Goal: Information Seeking & Learning: Learn about a topic

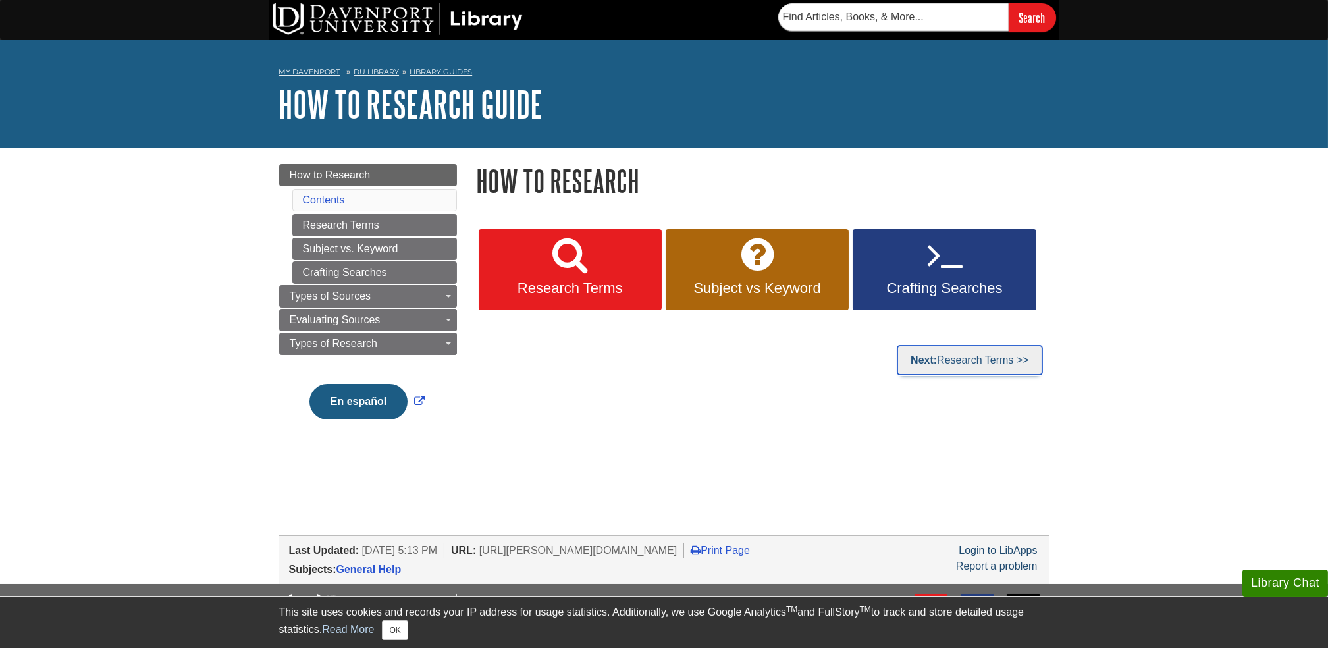
click at [967, 352] on link "Next: Research Terms >>" at bounding box center [970, 360] width 146 height 30
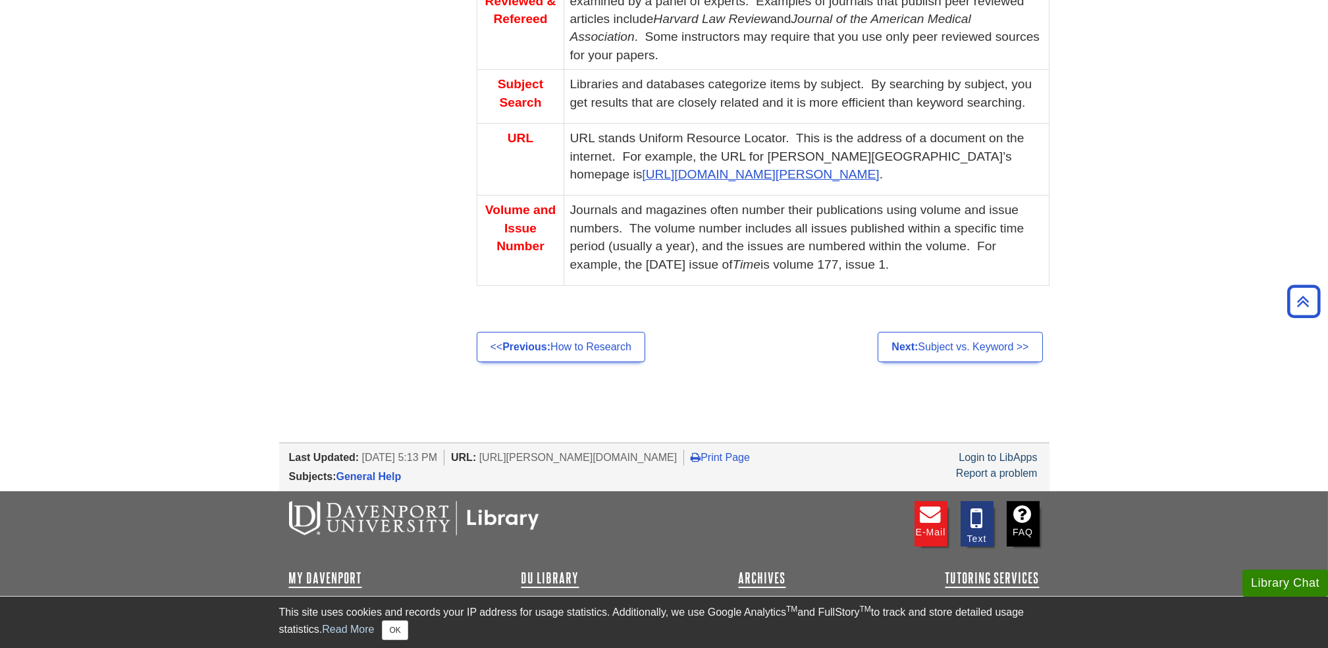
scroll to position [1052, 0]
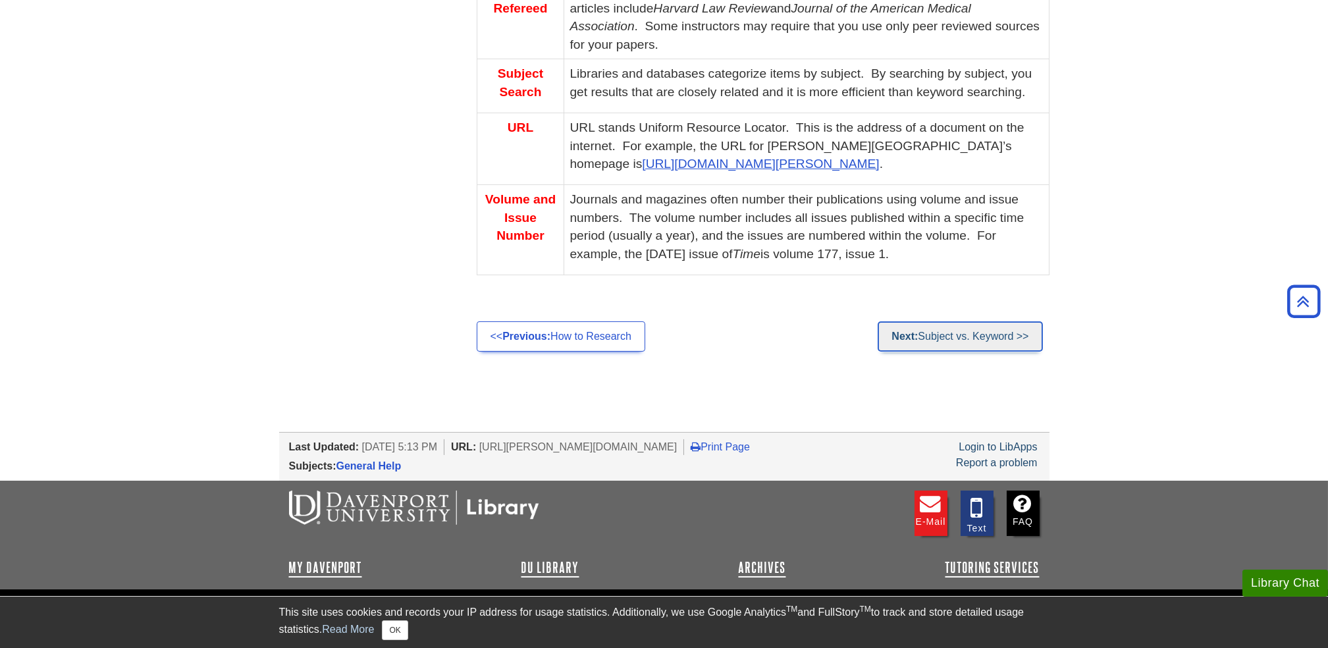
click at [967, 335] on link "Next: Subject vs. Keyword >>" at bounding box center [960, 336] width 165 height 30
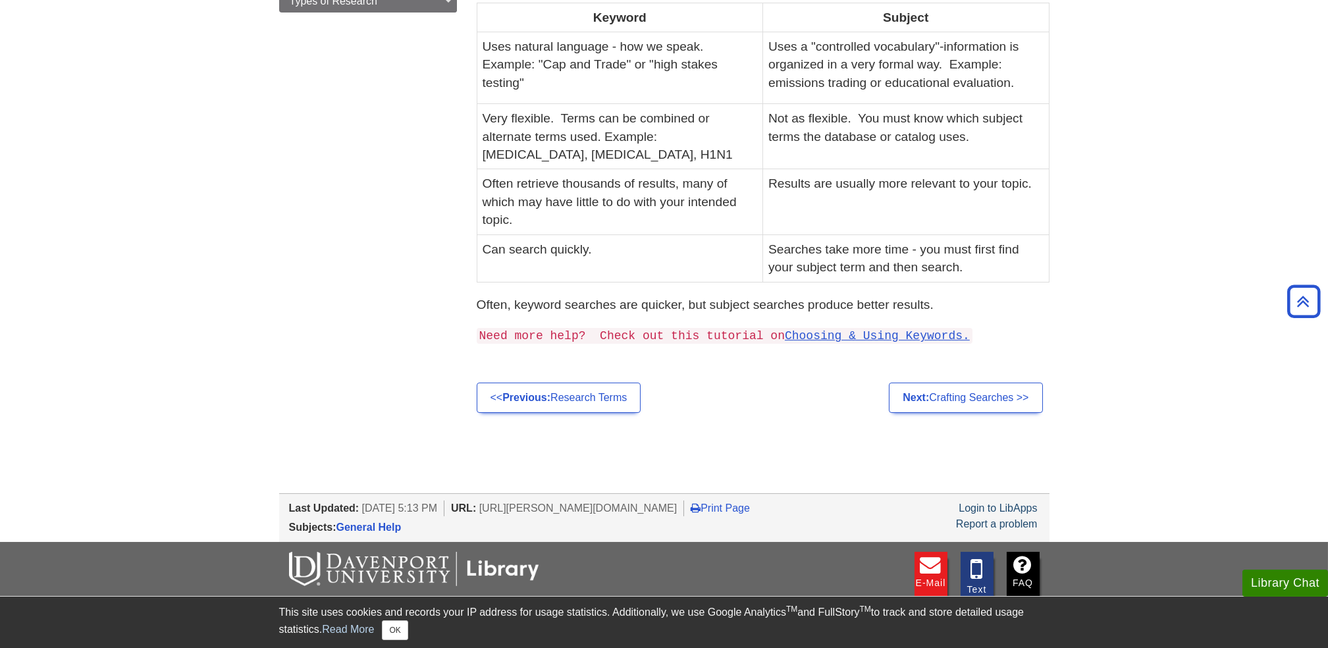
scroll to position [479, 0]
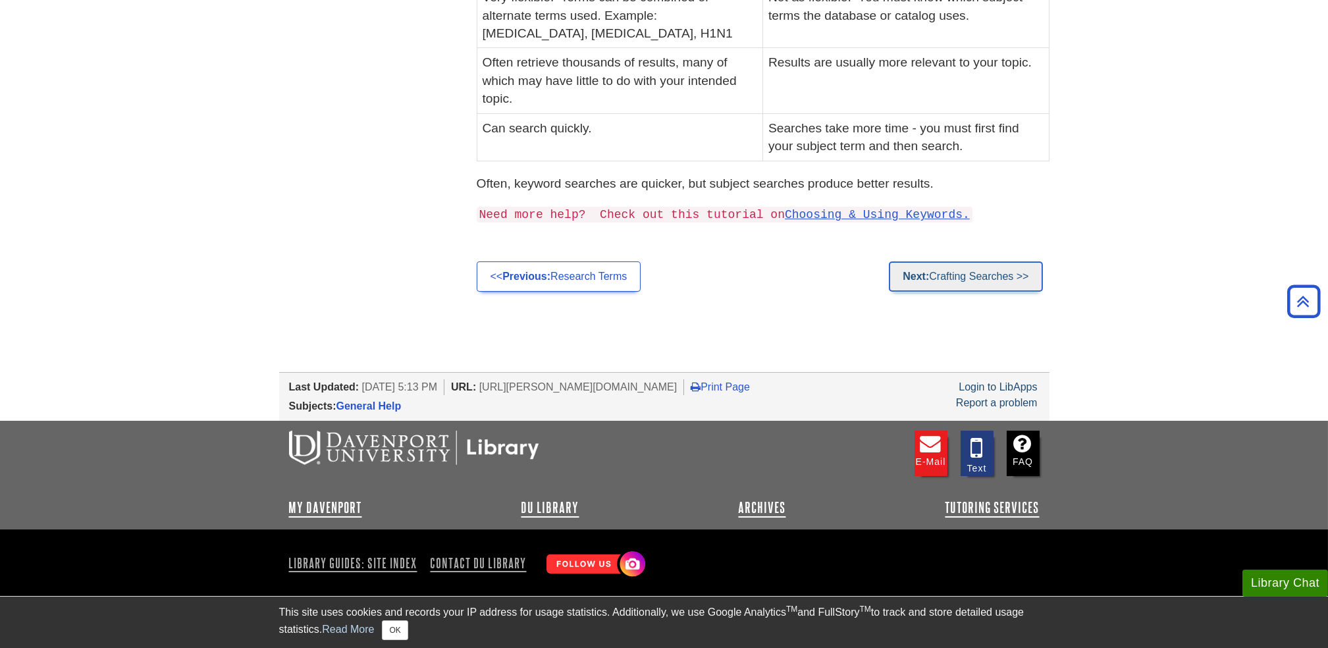
click at [998, 281] on link "Next: Crafting Searches >>" at bounding box center [965, 276] width 153 height 30
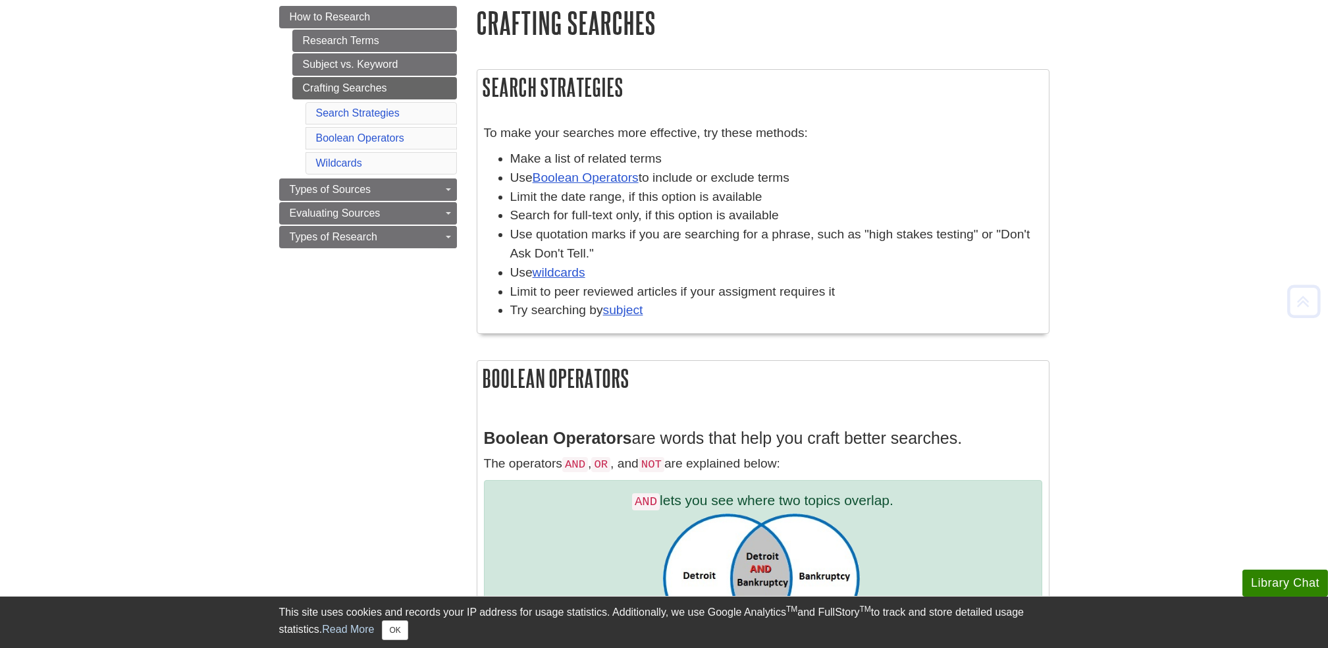
scroll to position [161, 0]
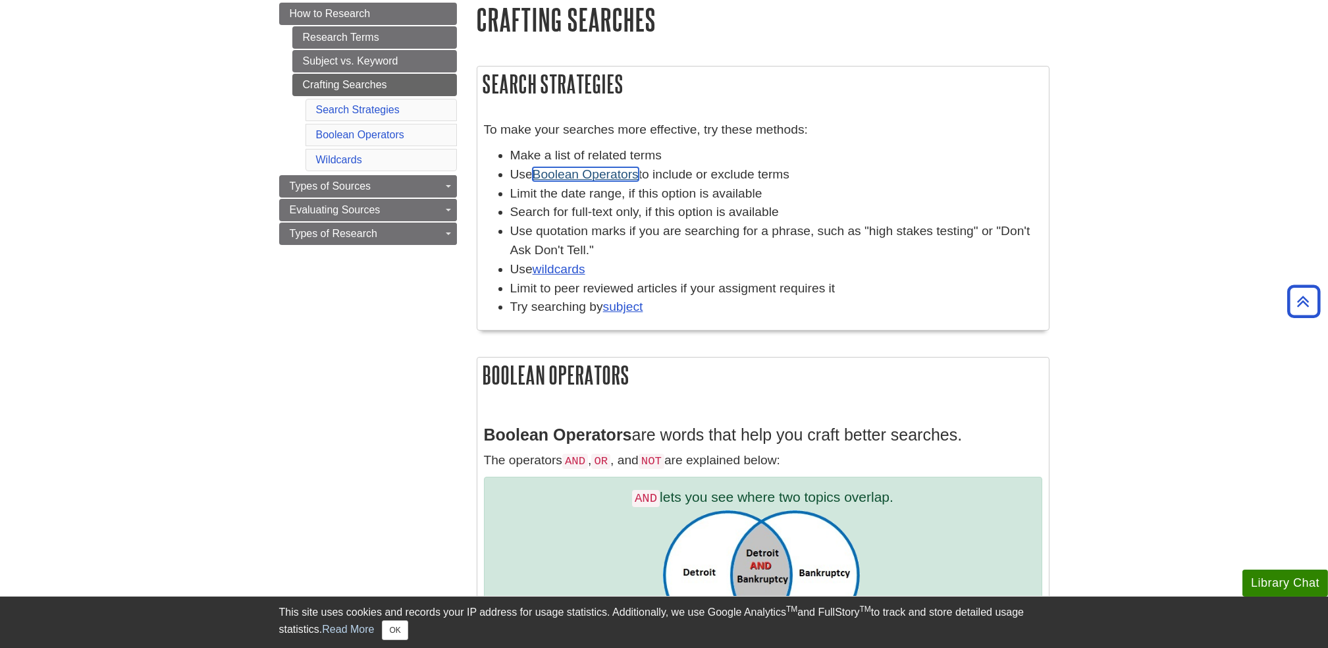
click at [612, 175] on link "Boolean Operators" at bounding box center [586, 174] width 106 height 14
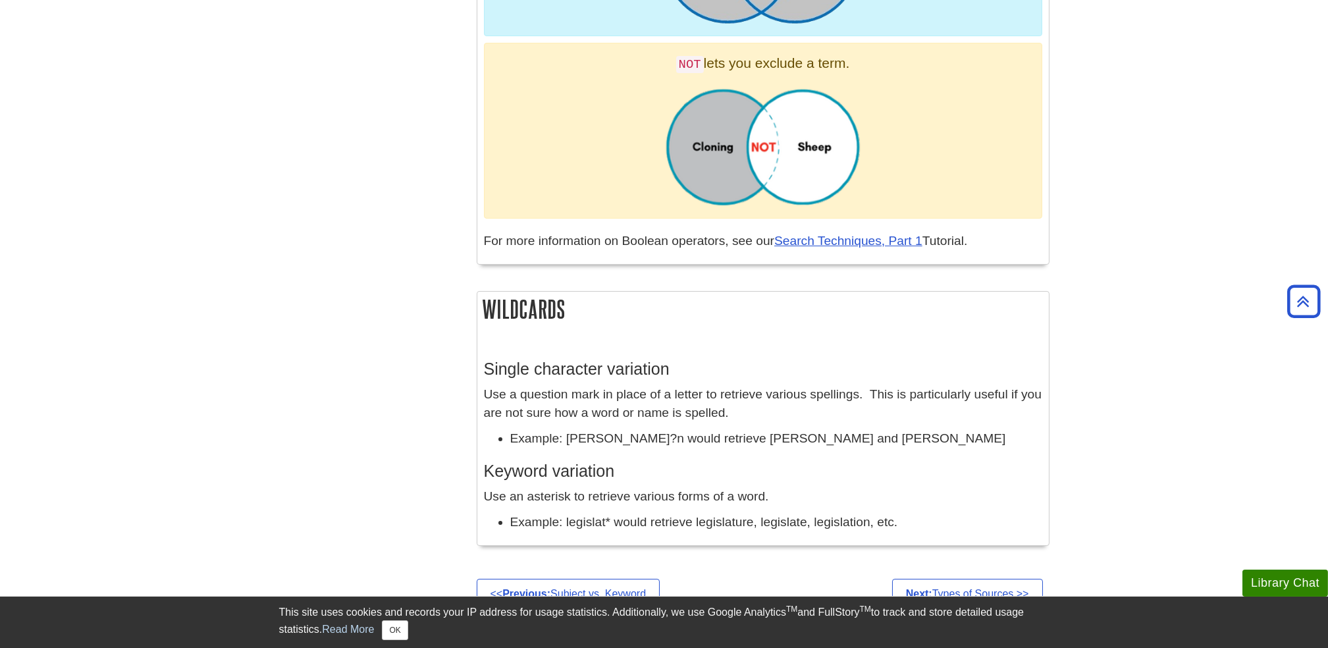
scroll to position [961, 0]
click at [884, 240] on link "Search Techniques, Part 1" at bounding box center [848, 240] width 148 height 14
